Goal: Task Accomplishment & Management: Use online tool/utility

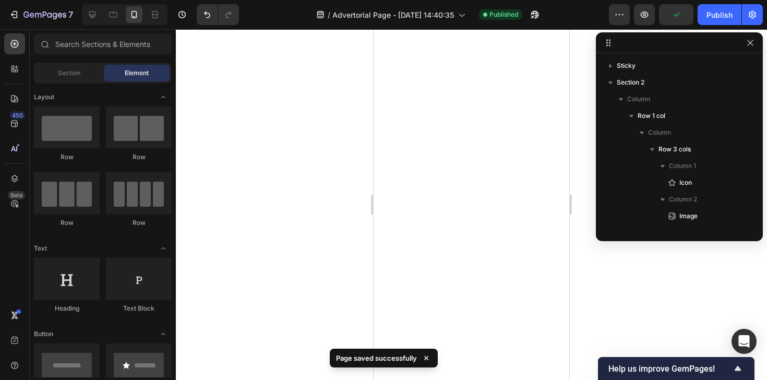
click at [725, 25] on button "Publish" at bounding box center [720, 14] width 44 height 21
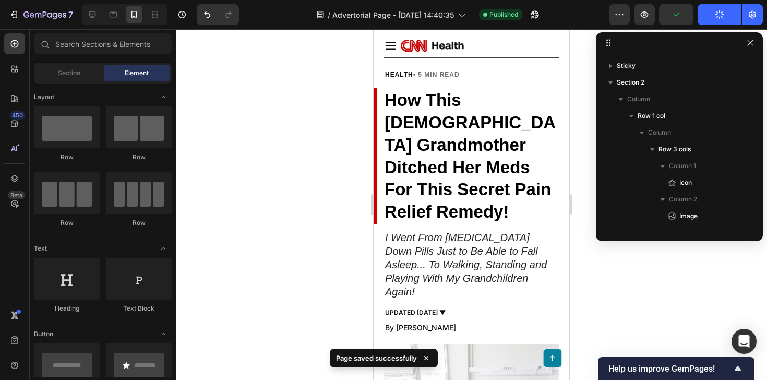
scroll to position [214, 0]
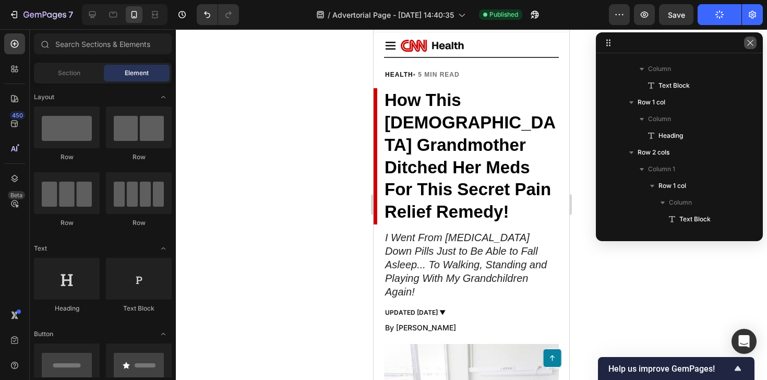
click at [750, 46] on icon "button" at bounding box center [750, 43] width 8 height 8
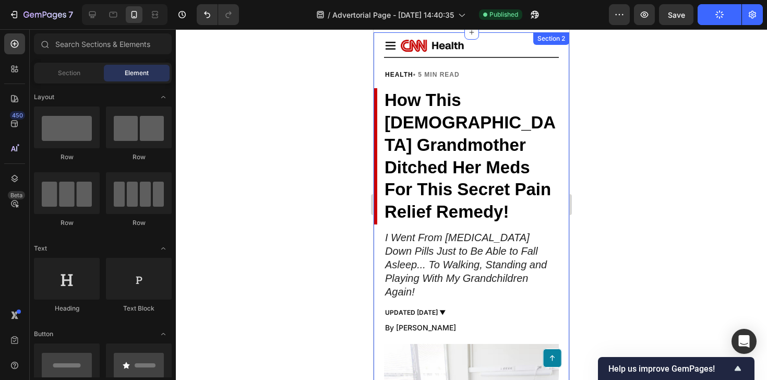
click at [639, 90] on div at bounding box center [471, 204] width 591 height 351
click at [632, 88] on div at bounding box center [471, 204] width 591 height 351
click at [683, 8] on button "Save" at bounding box center [676, 14] width 34 height 21
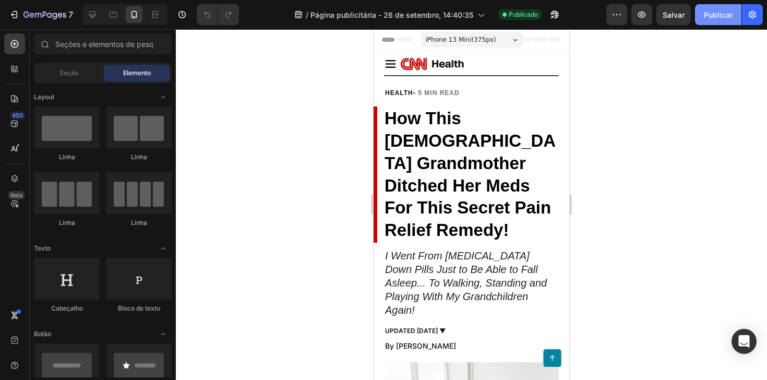
click at [701, 24] on button "Publicar" at bounding box center [718, 14] width 46 height 21
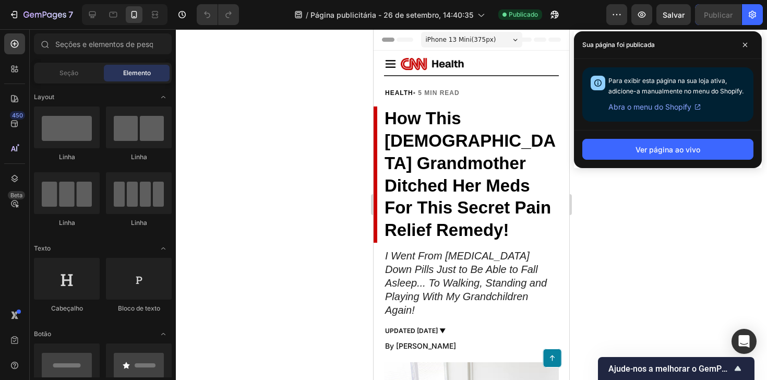
click at [747, 35] on div "Sua página foi publicada" at bounding box center [668, 45] width 188 height 28
click at [745, 40] on span at bounding box center [745, 45] width 17 height 17
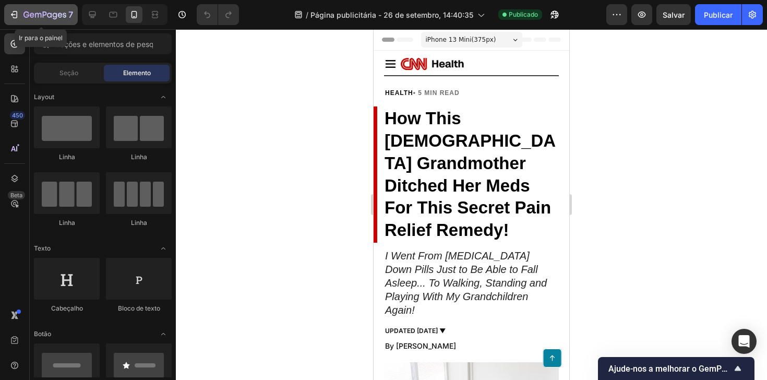
click at [57, 16] on icon "button" at bounding box center [44, 15] width 43 height 9
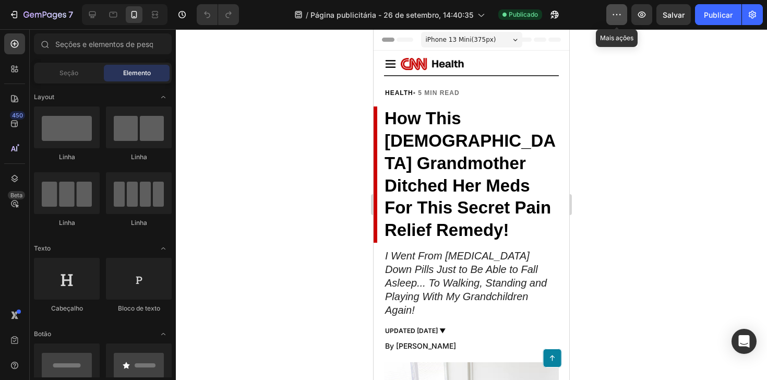
click at [615, 16] on icon "button" at bounding box center [617, 14] width 10 height 10
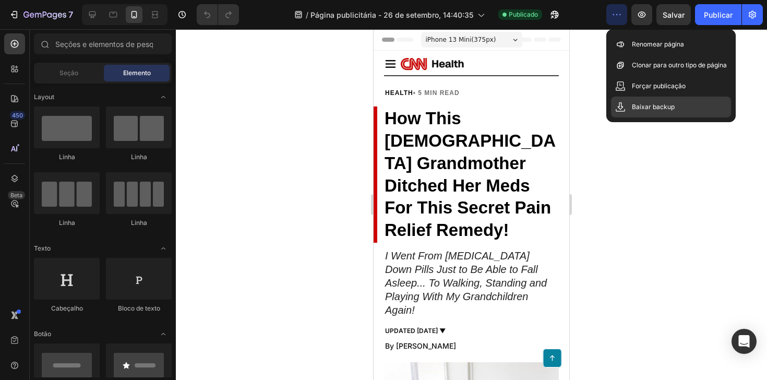
click at [645, 111] on p "Baixar backup" at bounding box center [653, 107] width 43 height 10
click at [659, 137] on div at bounding box center [471, 204] width 591 height 351
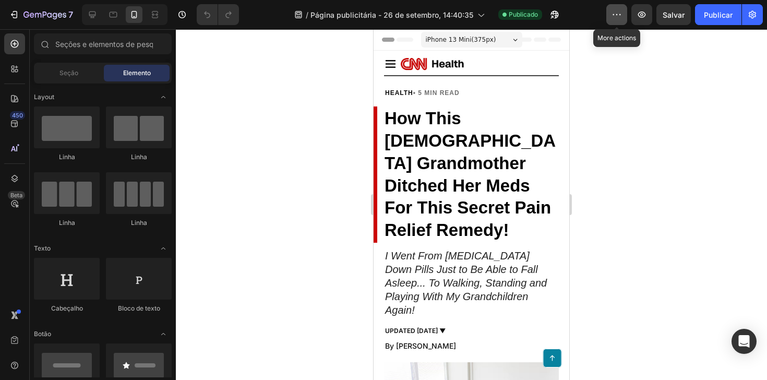
click at [616, 18] on icon "button" at bounding box center [617, 14] width 10 height 10
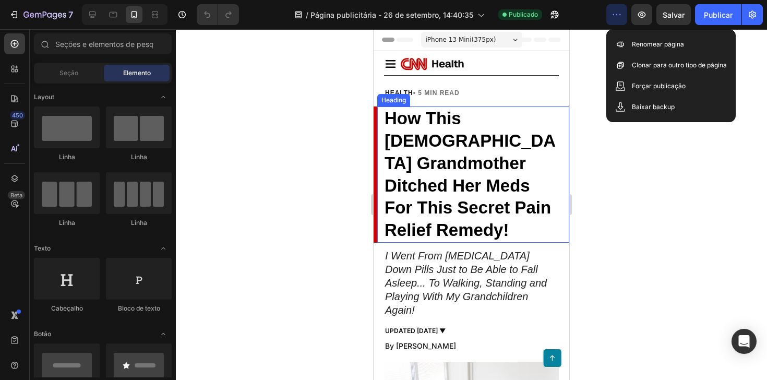
click at [601, 140] on div at bounding box center [471, 204] width 591 height 351
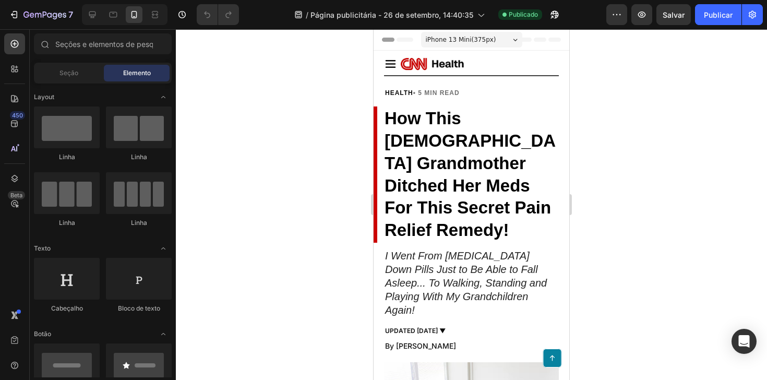
click at [203, 34] on div at bounding box center [471, 204] width 591 height 351
click at [11, 177] on icon at bounding box center [14, 178] width 10 height 10
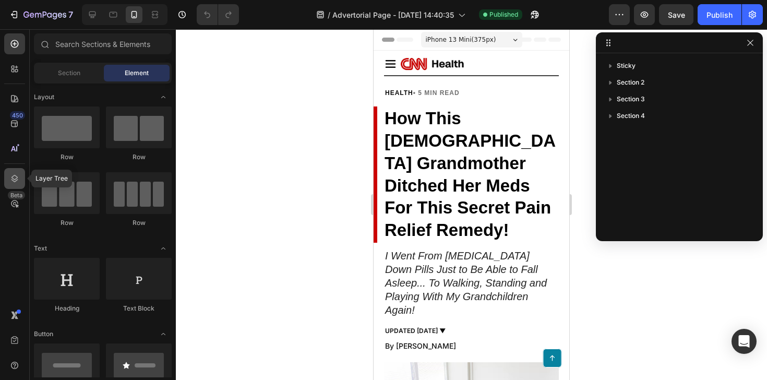
click at [11, 177] on icon at bounding box center [14, 178] width 10 height 10
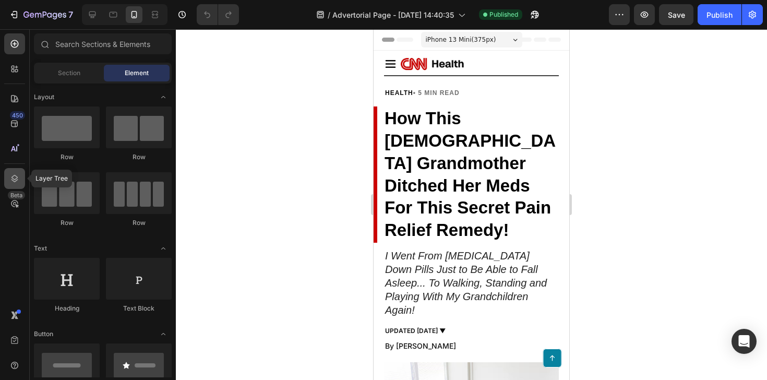
click at [11, 188] on div at bounding box center [14, 178] width 21 height 21
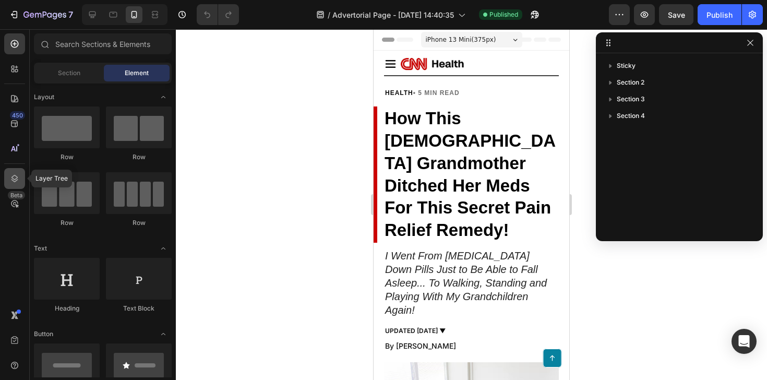
click at [14, 185] on div at bounding box center [14, 178] width 21 height 21
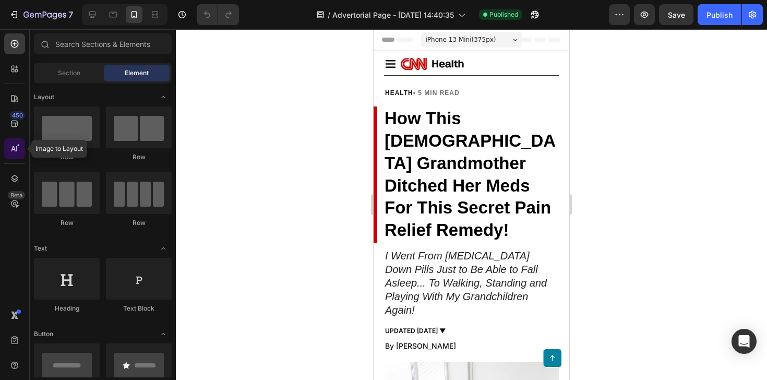
click at [19, 149] on icon at bounding box center [14, 149] width 10 height 10
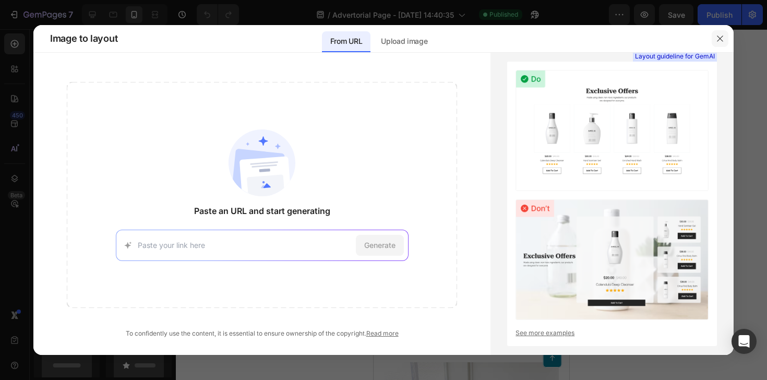
click at [721, 33] on button "button" at bounding box center [720, 38] width 17 height 17
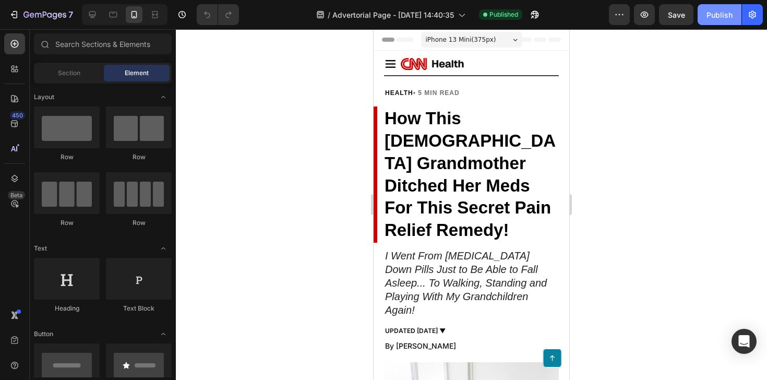
click at [720, 11] on div "Publish" at bounding box center [720, 14] width 26 height 11
click at [760, 13] on button "button" at bounding box center [752, 14] width 21 height 21
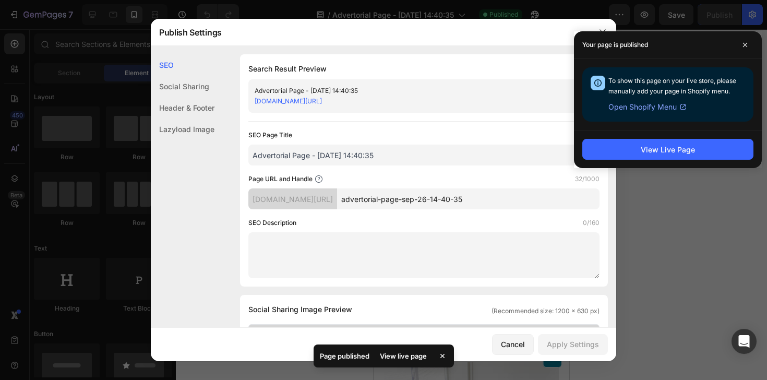
click at [385, 141] on div "SEO Page Title 35/70 Advertorial Page - [DATE] 14:40:35" at bounding box center [423, 147] width 351 height 35
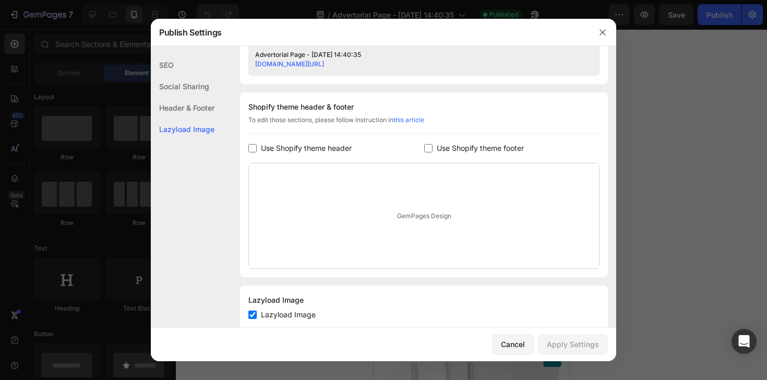
scroll to position [480, 0]
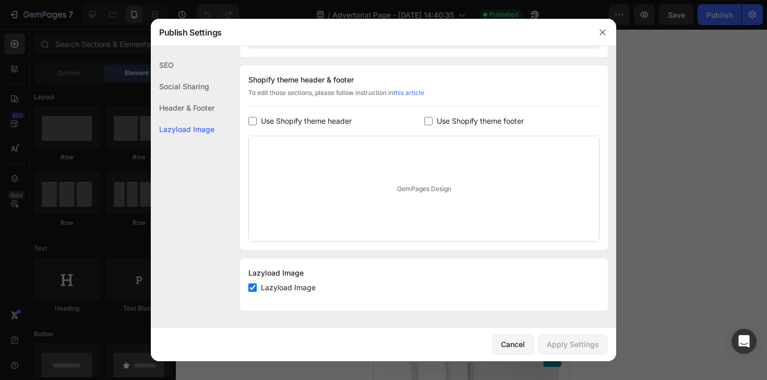
click at [215, 108] on div "Header & Footer" at bounding box center [183, 107] width 64 height 21
click at [206, 91] on div "Social Sharing" at bounding box center [183, 86] width 64 height 21
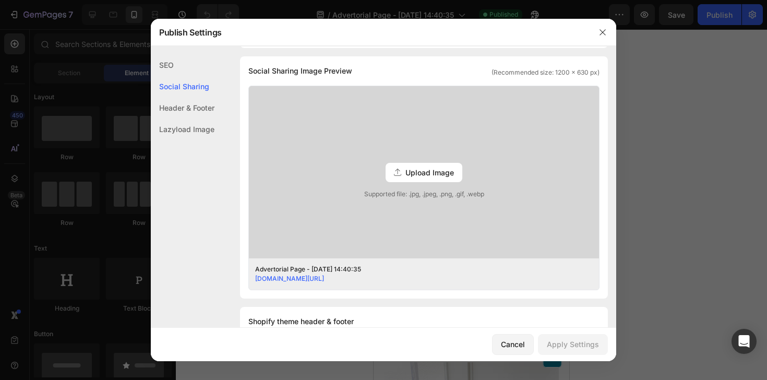
click at [204, 107] on div "Header & Footer" at bounding box center [183, 107] width 64 height 21
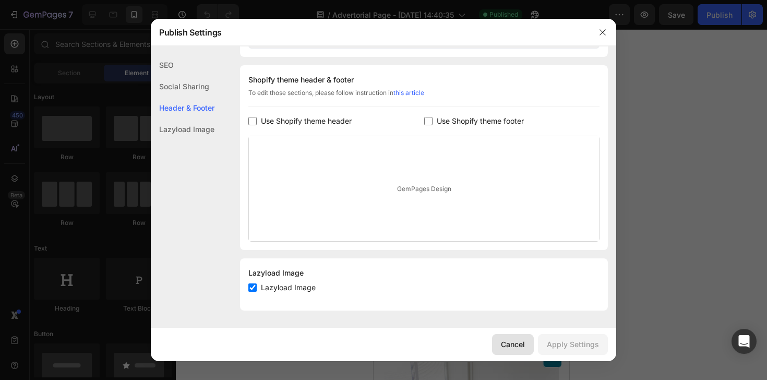
click at [517, 343] on div "Cancel" at bounding box center [513, 344] width 24 height 11
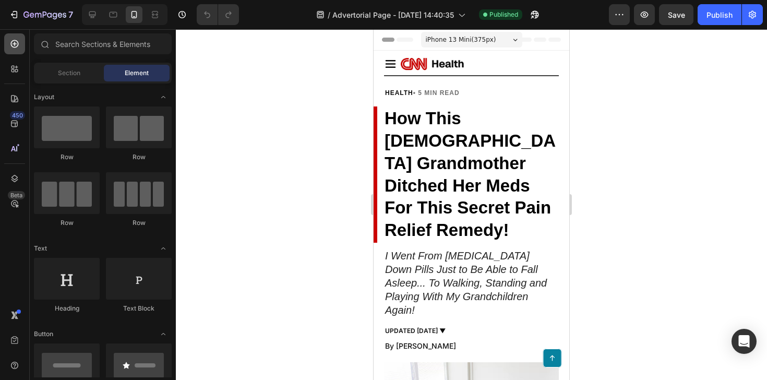
click at [18, 44] on icon at bounding box center [15, 44] width 8 height 8
click at [14, 42] on icon at bounding box center [14, 44] width 10 height 10
click at [50, 18] on icon "button" at bounding box center [44, 15] width 43 height 9
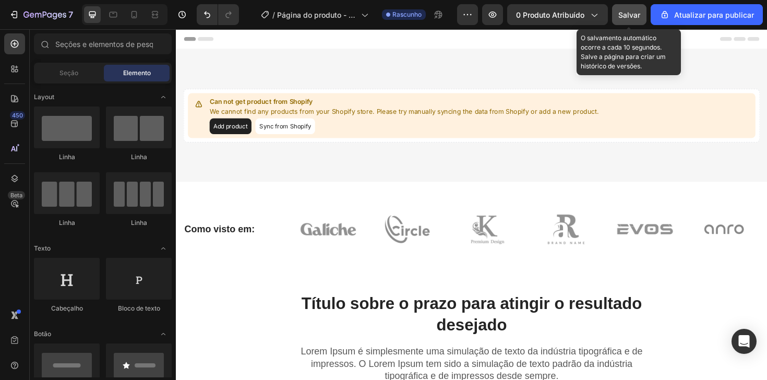
click at [638, 15] on font "Salvar" at bounding box center [630, 14] width 22 height 9
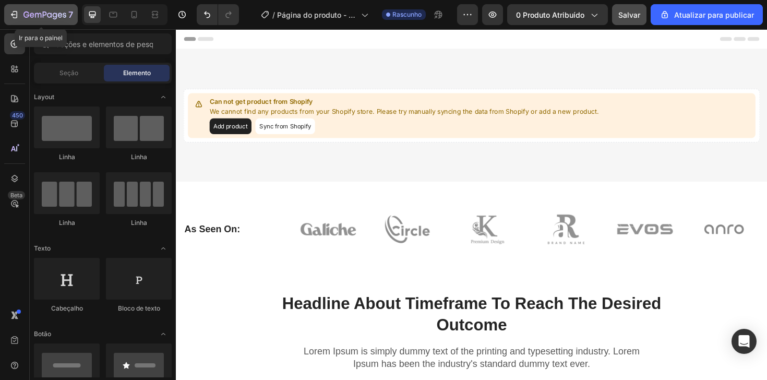
click at [30, 18] on icon "button" at bounding box center [44, 15] width 43 height 9
